Goal: Information Seeking & Learning: Learn about a topic

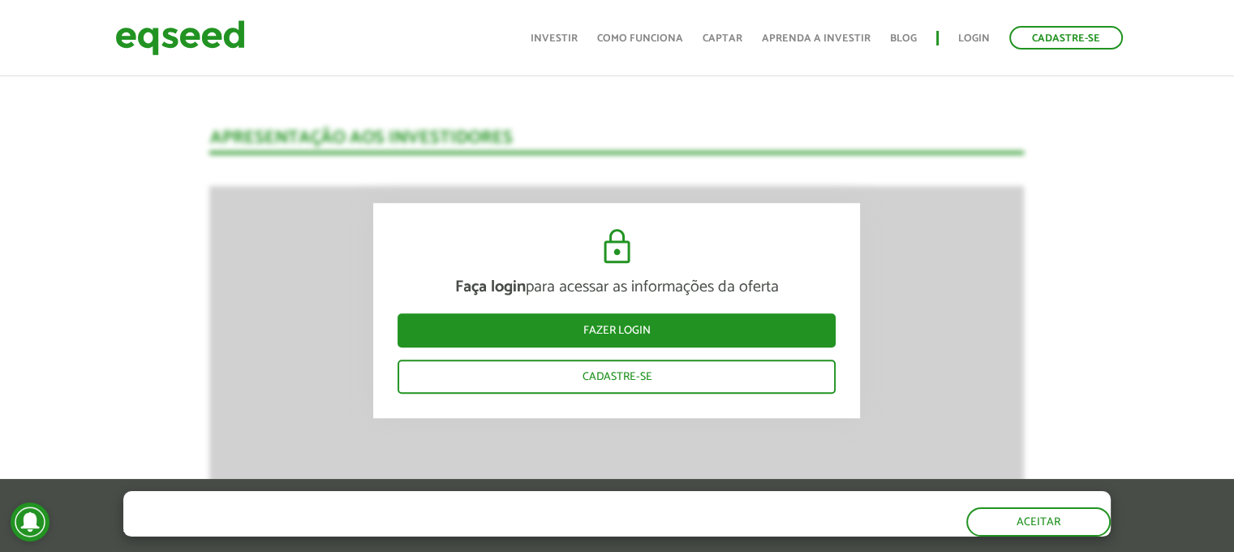
scroll to position [1380, 0]
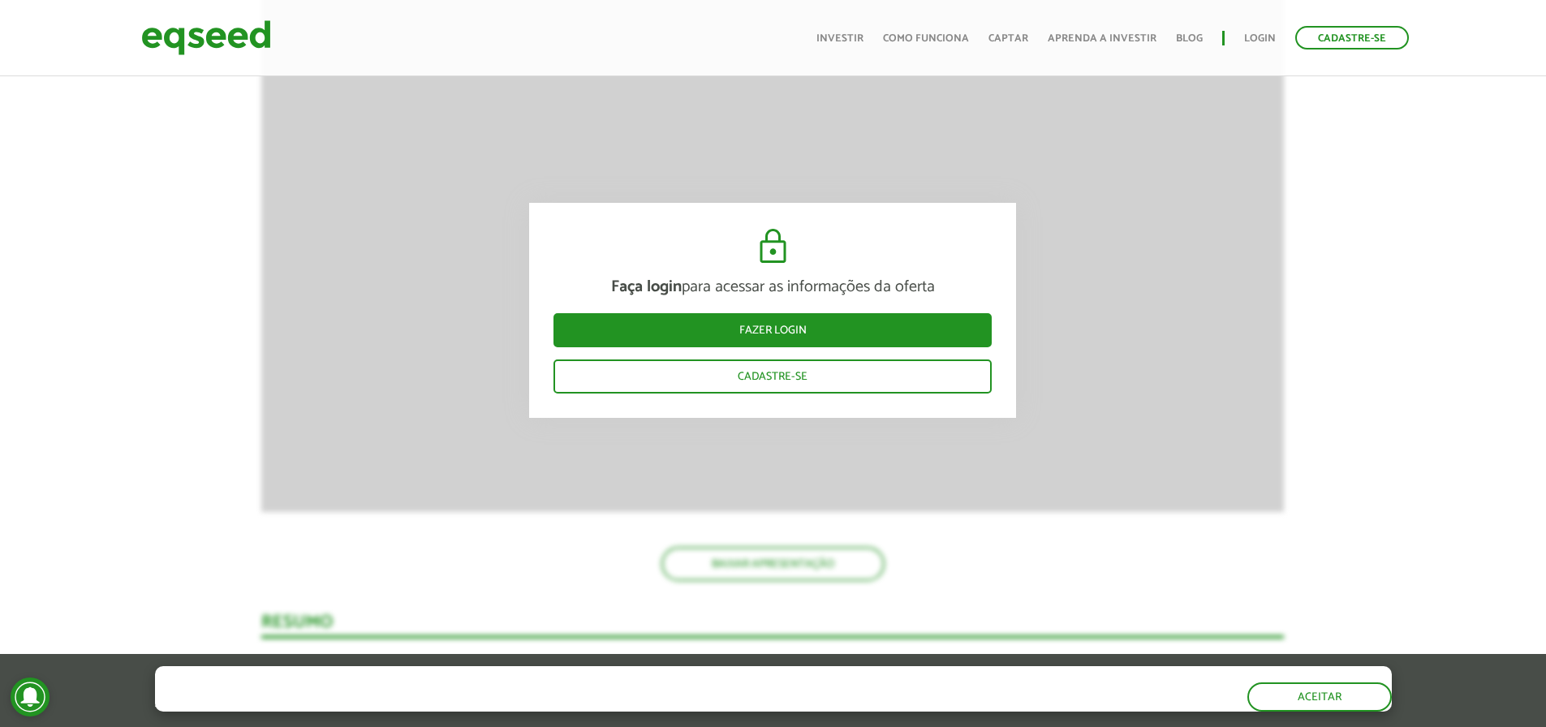
scroll to position [1535, 0]
